Goal: Information Seeking & Learning: Learn about a topic

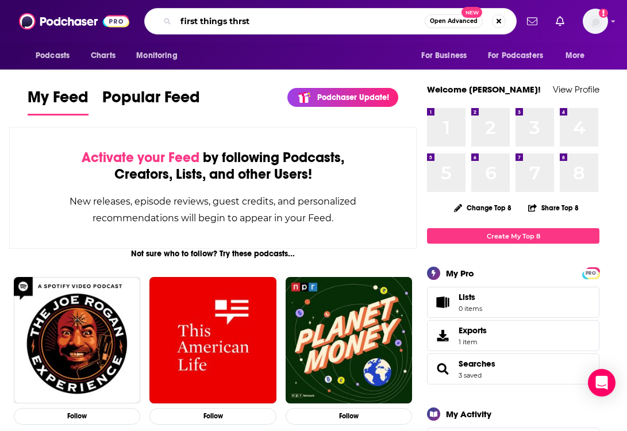
type input "first things thrst"
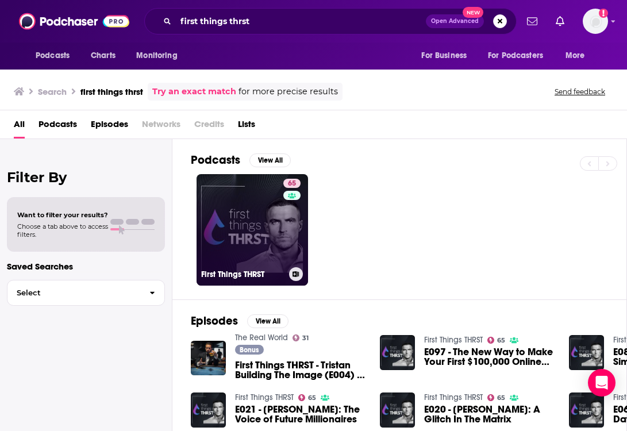
click at [202, 252] on link "65 First Things THRST" at bounding box center [252, 229] width 111 height 111
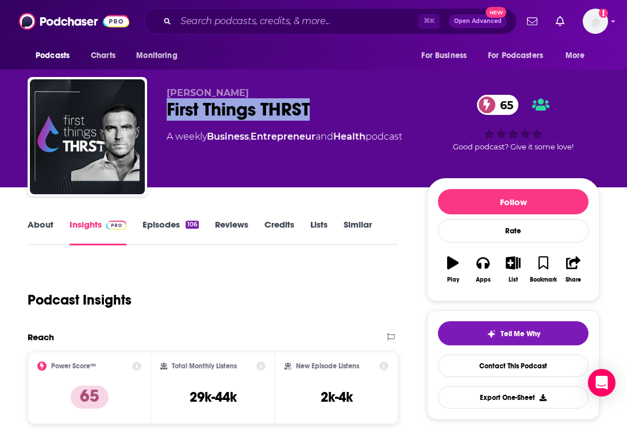
drag, startPoint x: 340, startPoint y: 99, endPoint x: 160, endPoint y: 99, distance: 180.4
click at [160, 99] on div "[PERSON_NAME] First Things THRST 65 A weekly Business , Entrepreneur and Health…" at bounding box center [314, 139] width 572 height 124
copy h2 "First Things THRST"
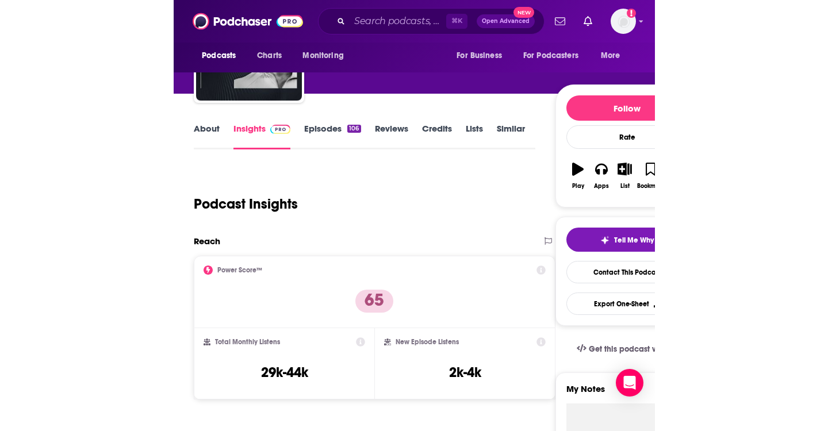
scroll to position [85, 0]
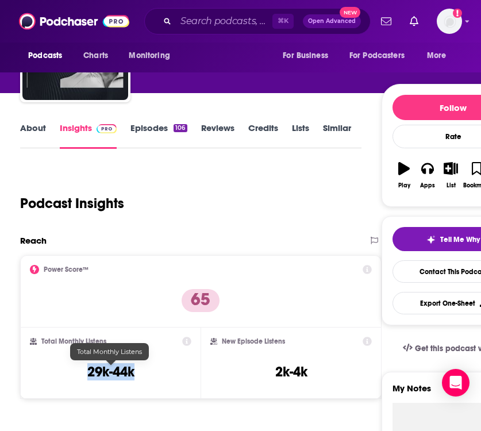
drag, startPoint x: 136, startPoint y: 378, endPoint x: 83, endPoint y: 377, distance: 52.9
click at [83, 377] on div "Total Monthly Listens 29k-44k" at bounding box center [110, 363] width 161 height 53
copy h3 "29k-44k"
